Goal: Information Seeking & Learning: Obtain resource

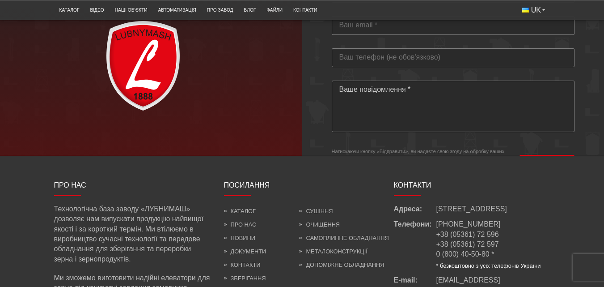
scroll to position [2505, 0]
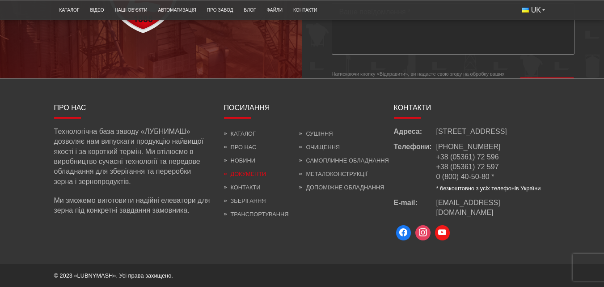
click at [252, 177] on link "Документи" at bounding box center [245, 173] width 42 height 7
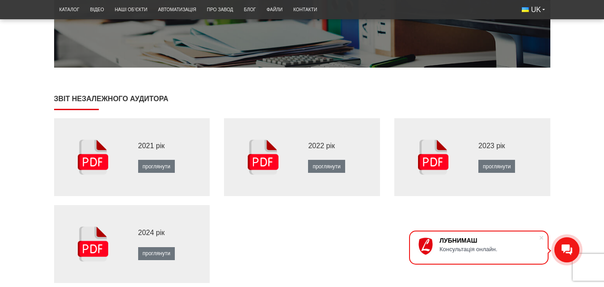
scroll to position [358, 0]
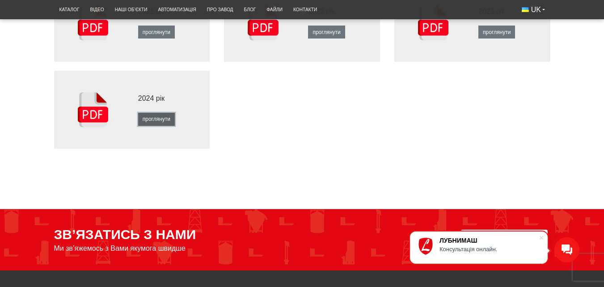
click at [152, 119] on link "проглянути" at bounding box center [156, 119] width 37 height 13
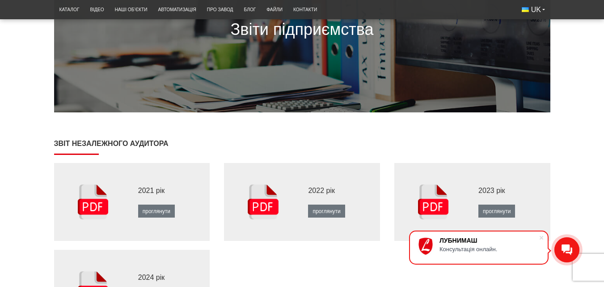
scroll to position [0, 0]
